Goal: Leave review/rating: Share an evaluation or opinion about a product, service, or content

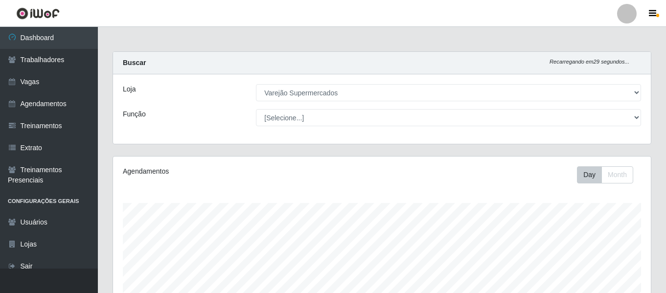
select select "237"
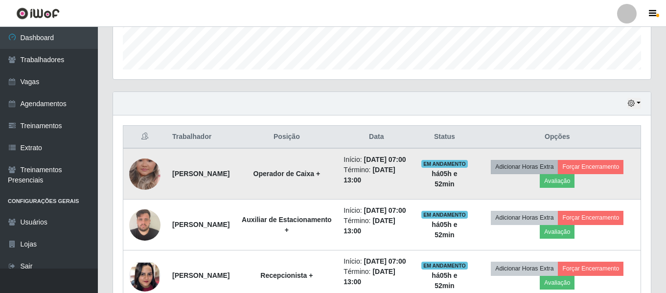
scroll to position [203, 538]
click at [562, 186] on button "Avaliação" at bounding box center [557, 181] width 35 height 14
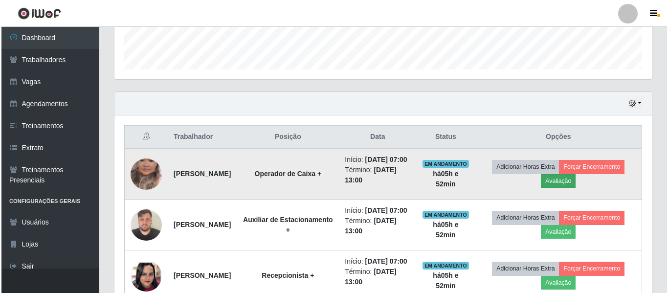
scroll to position [203, 533]
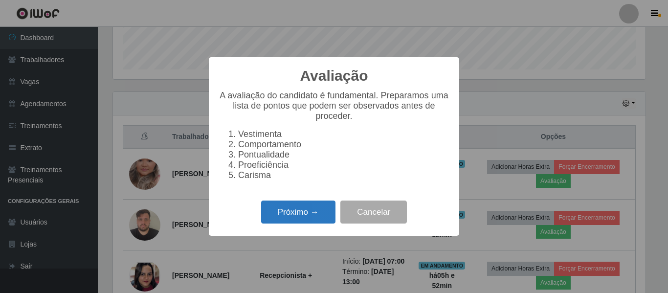
click at [289, 216] on button "Próximo →" at bounding box center [298, 212] width 74 height 23
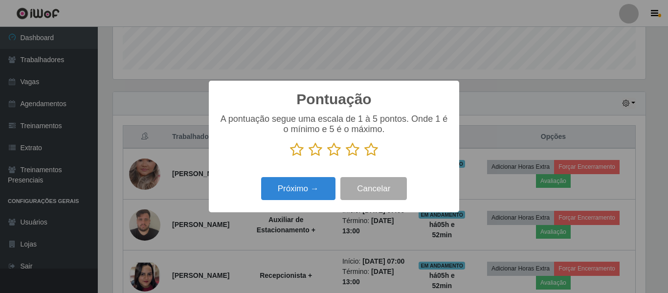
scroll to position [489026, 488696]
click at [327, 153] on p at bounding box center [334, 149] width 231 height 15
click at [359, 151] on icon at bounding box center [353, 149] width 14 height 15
click at [346, 157] on input "radio" at bounding box center [346, 157] width 0 height 0
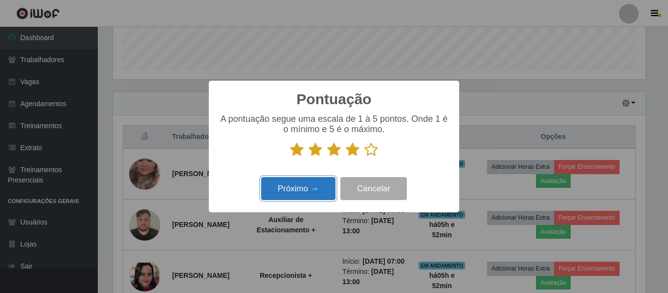
click at [307, 196] on button "Próximo →" at bounding box center [298, 188] width 74 height 23
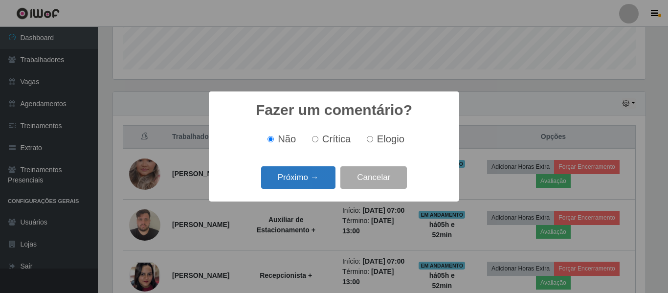
click at [310, 183] on button "Próximo →" at bounding box center [298, 177] width 74 height 23
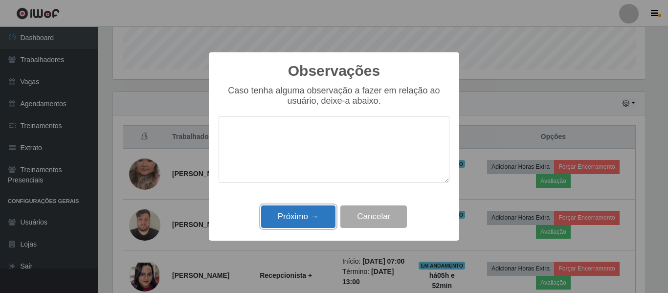
click at [309, 213] on button "Próximo →" at bounding box center [298, 216] width 74 height 23
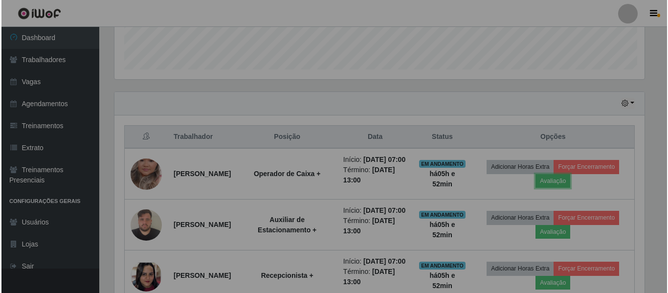
scroll to position [203, 538]
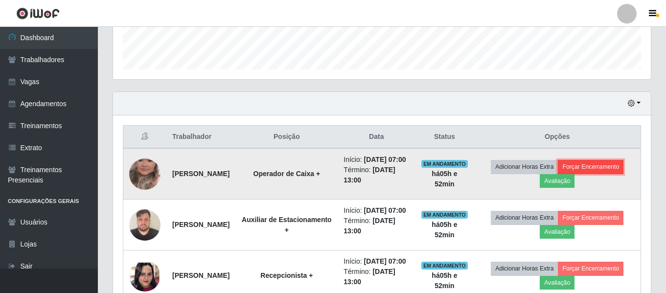
click at [581, 172] on button "Forçar Encerramento" at bounding box center [591, 167] width 66 height 14
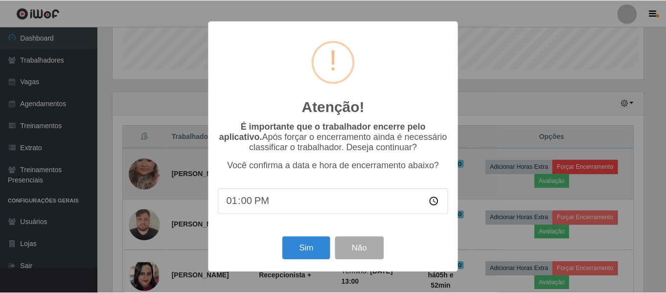
scroll to position [203, 533]
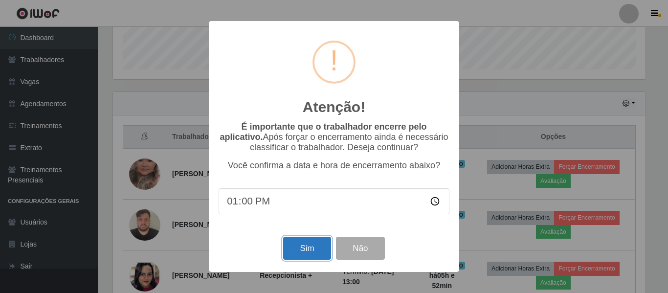
click at [316, 253] on button "Sim" at bounding box center [306, 248] width 47 height 23
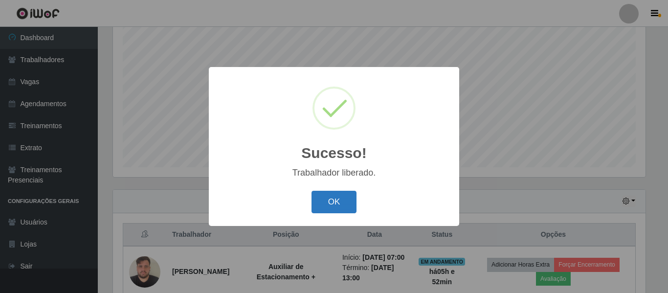
click at [327, 198] on button "OK" at bounding box center [334, 202] width 45 height 23
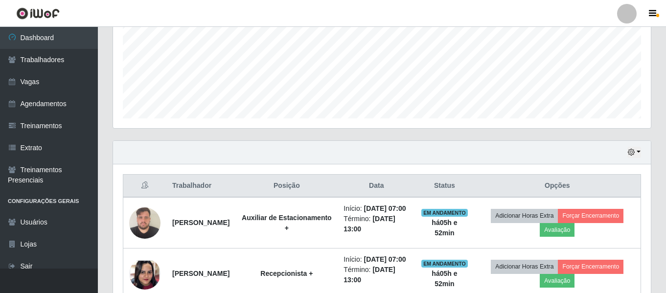
scroll to position [280, 0]
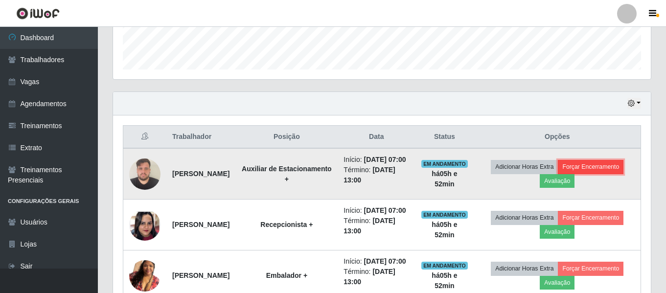
click at [577, 173] on button "Forçar Encerramento" at bounding box center [591, 167] width 66 height 14
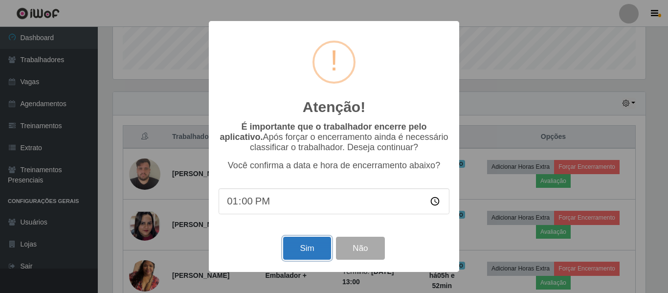
click at [303, 249] on button "Sim" at bounding box center [306, 248] width 47 height 23
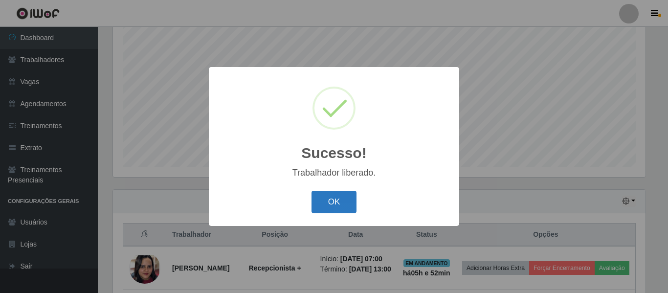
click at [330, 209] on button "OK" at bounding box center [334, 202] width 45 height 23
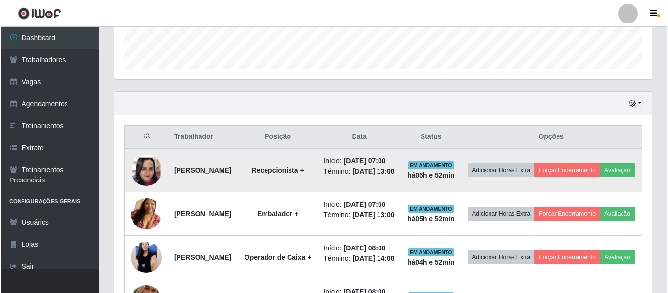
scroll to position [378, 0]
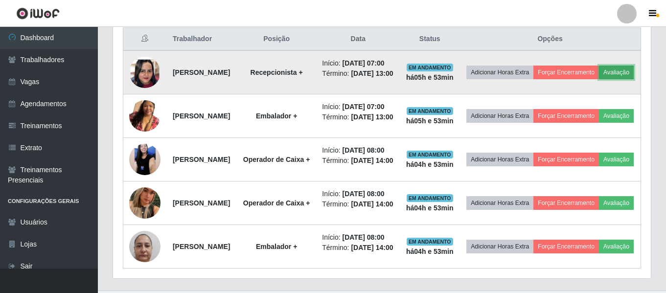
click at [599, 79] on button "Avaliação" at bounding box center [616, 73] width 35 height 14
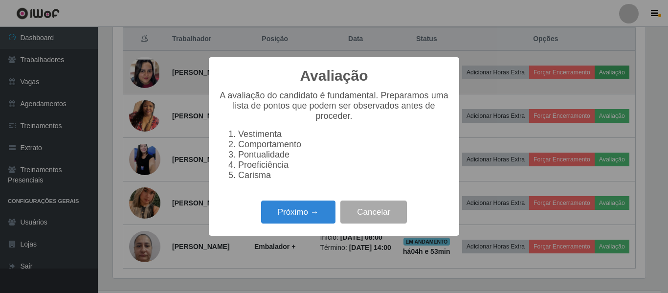
scroll to position [0, 0]
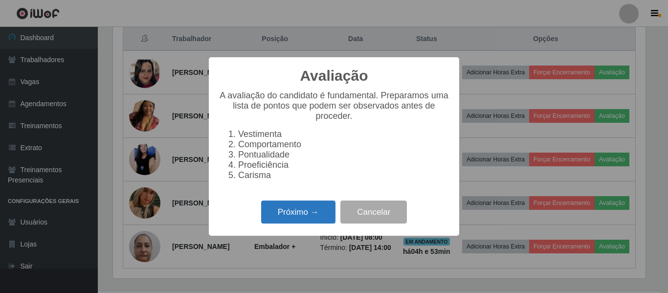
click at [293, 216] on button "Próximo →" at bounding box center [298, 212] width 74 height 23
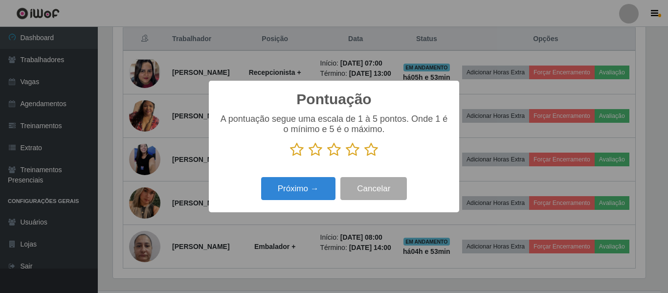
click at [337, 152] on icon at bounding box center [334, 149] width 14 height 15
click at [327, 157] on input "radio" at bounding box center [327, 157] width 0 height 0
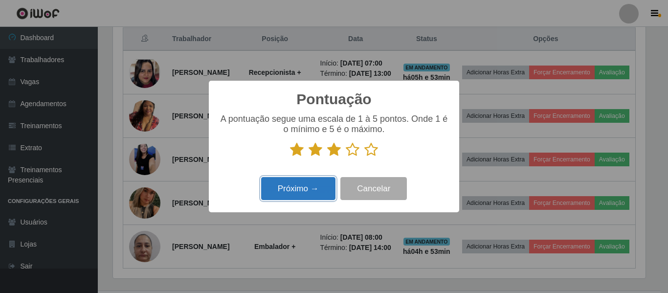
click at [310, 190] on button "Próximo →" at bounding box center [298, 188] width 74 height 23
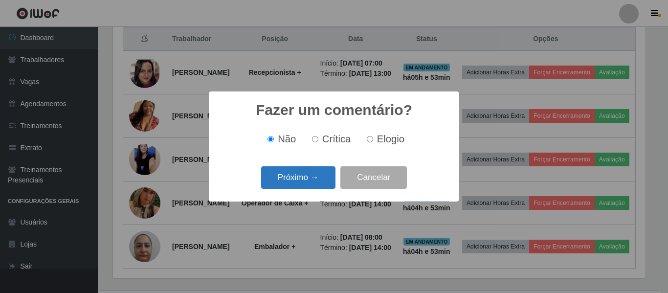
click at [322, 172] on button "Próximo →" at bounding box center [298, 177] width 74 height 23
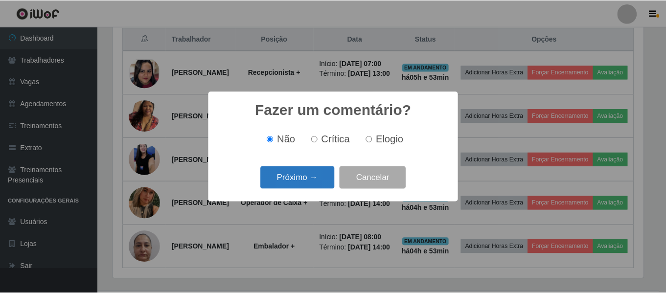
scroll to position [489026, 488696]
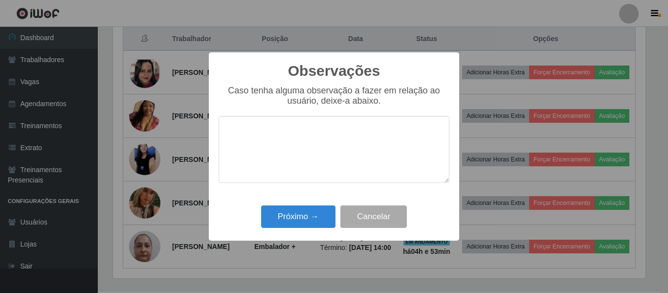
click at [290, 204] on div "Próximo → Cancelar" at bounding box center [334, 217] width 231 height 28
click at [289, 216] on button "Próximo →" at bounding box center [298, 216] width 74 height 23
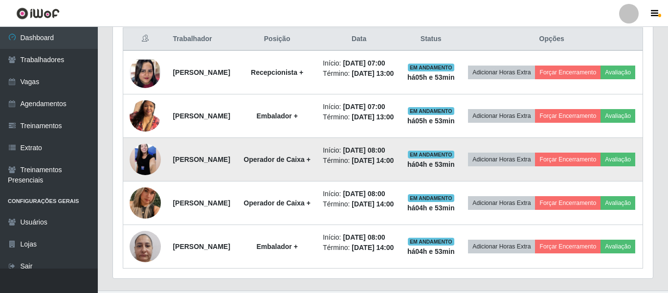
scroll to position [203, 538]
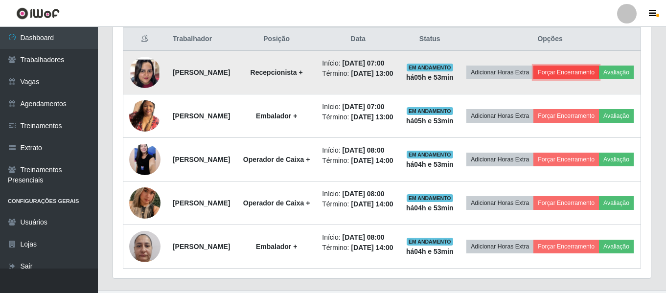
click at [583, 72] on button "Forçar Encerramento" at bounding box center [566, 73] width 66 height 14
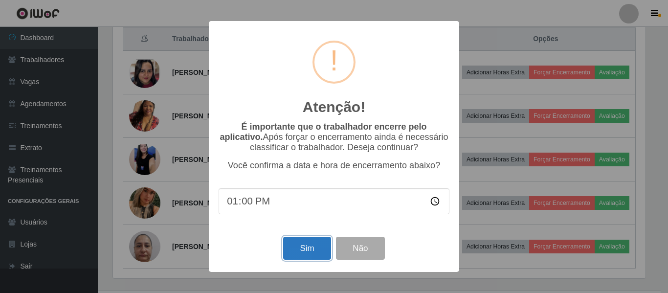
click at [310, 250] on button "Sim" at bounding box center [306, 248] width 47 height 23
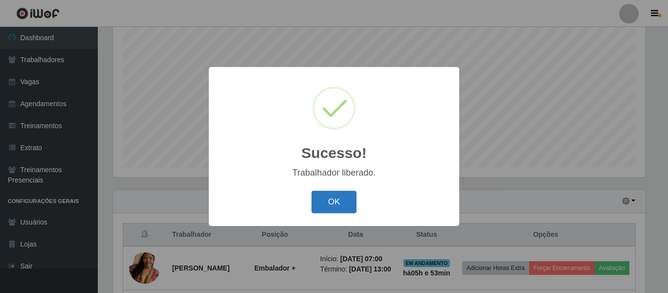
click at [341, 199] on button "OK" at bounding box center [334, 202] width 45 height 23
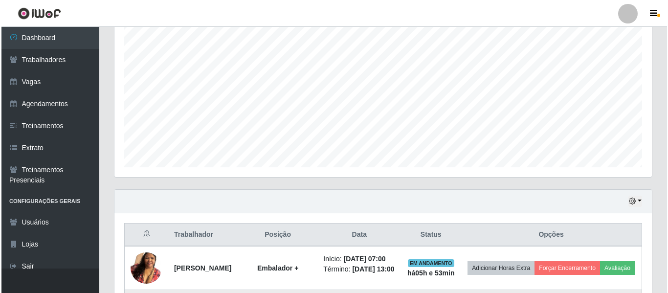
scroll to position [329, 0]
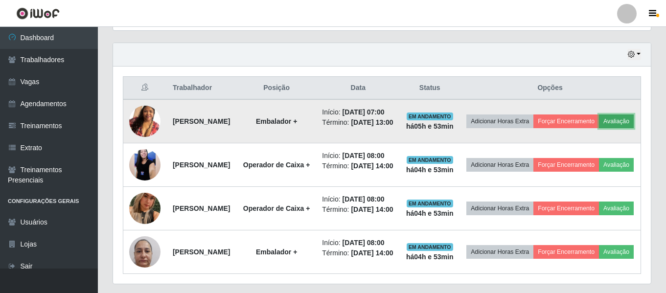
click at [599, 128] on button "Avaliação" at bounding box center [616, 121] width 35 height 14
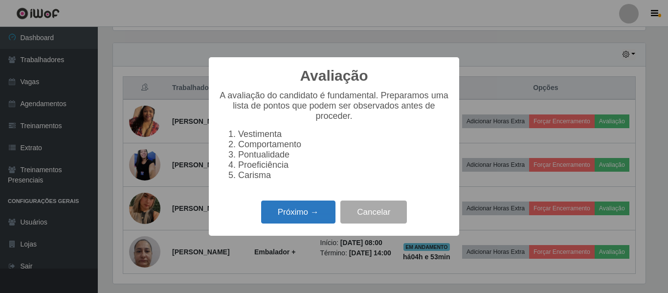
click at [310, 214] on button "Próximo →" at bounding box center [298, 212] width 74 height 23
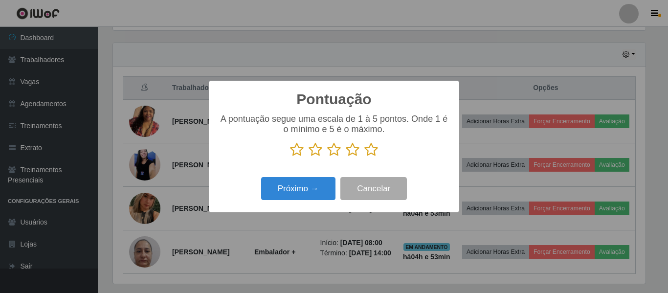
scroll to position [489026, 488696]
click at [353, 150] on icon at bounding box center [353, 149] width 14 height 15
click at [346, 157] on input "radio" at bounding box center [346, 157] width 0 height 0
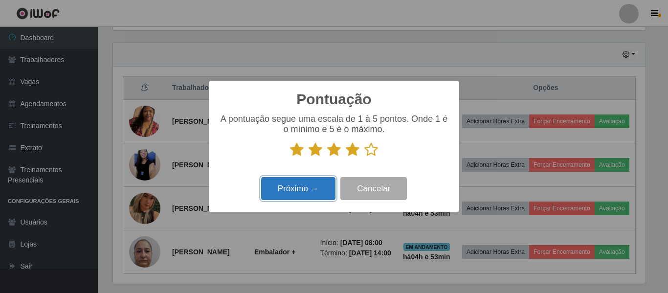
click at [310, 184] on button "Próximo →" at bounding box center [298, 188] width 74 height 23
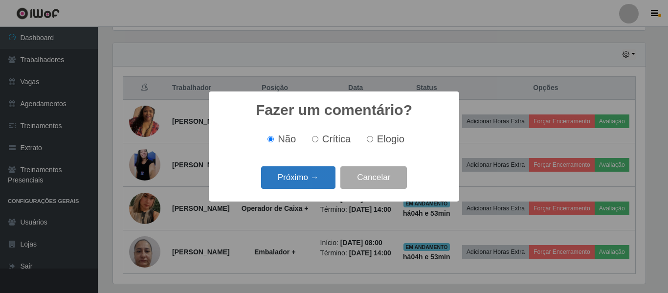
click at [319, 179] on button "Próximo →" at bounding box center [298, 177] width 74 height 23
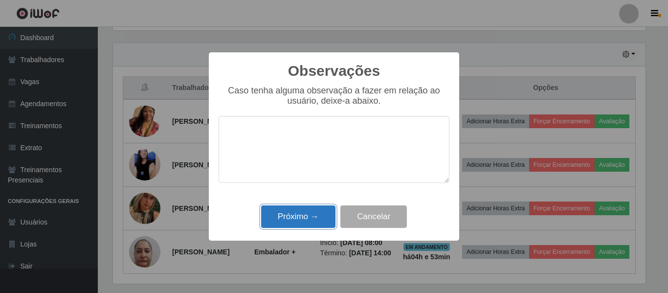
click at [297, 221] on button "Próximo →" at bounding box center [298, 216] width 74 height 23
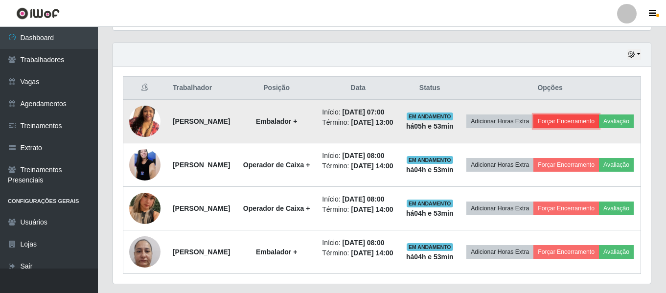
click at [599, 124] on button "Forçar Encerramento" at bounding box center [566, 121] width 66 height 14
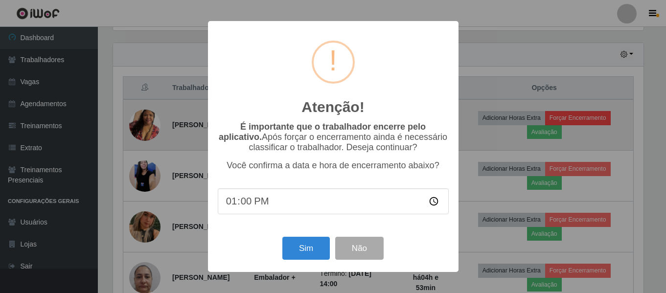
scroll to position [203, 533]
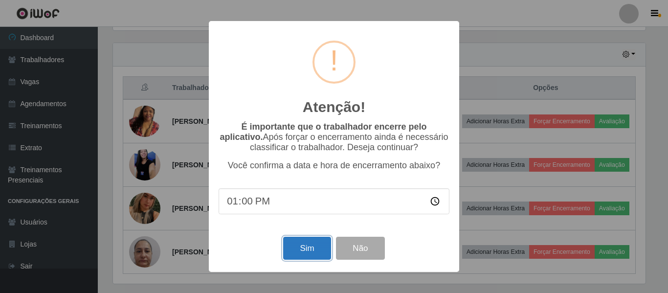
click at [317, 257] on button "Sim" at bounding box center [306, 248] width 47 height 23
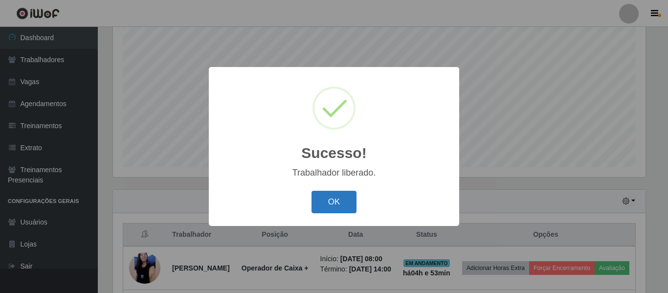
click at [345, 206] on button "OK" at bounding box center [334, 202] width 45 height 23
